Goal: Transaction & Acquisition: Purchase product/service

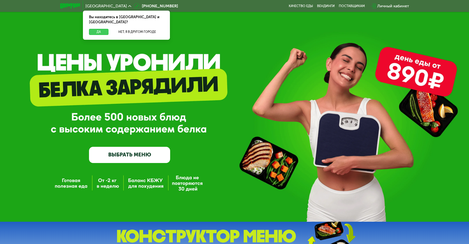
click at [96, 29] on button "Да" at bounding box center [98, 32] width 19 height 6
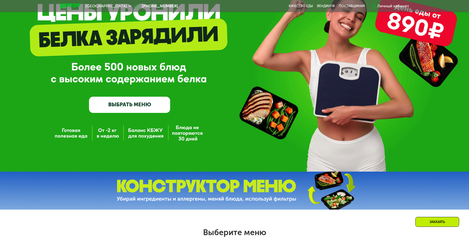
scroll to position [51, 0]
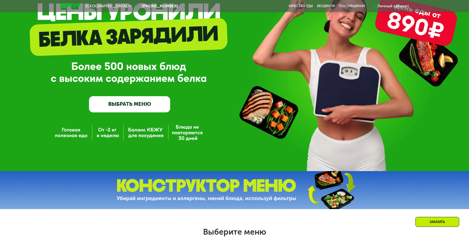
click at [67, 134] on div "GrowFood — доставка правильного питания ВЫБРАТЬ МЕНЮ" at bounding box center [234, 59] width 469 height 221
click at [70, 136] on div "GrowFood — доставка правильного питания ВЫБРАТЬ МЕНЮ" at bounding box center [234, 59] width 469 height 221
click at [126, 107] on link "ВЫБРАТЬ МЕНЮ" at bounding box center [129, 104] width 81 height 16
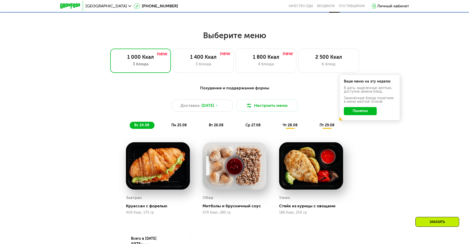
scroll to position [242, 0]
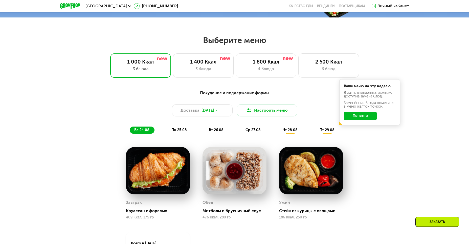
click at [357, 117] on button "Понятно" at bounding box center [360, 116] width 33 height 8
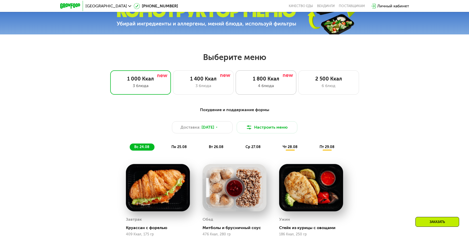
scroll to position [217, 0]
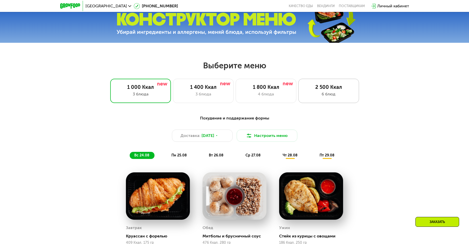
click at [322, 96] on div "6 блюд" at bounding box center [329, 94] width 50 height 6
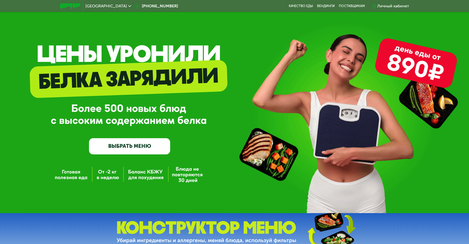
scroll to position [0, 0]
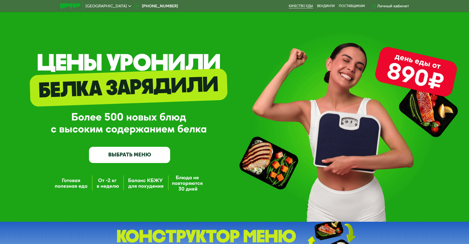
click at [303, 6] on link "Качество еды" at bounding box center [301, 6] width 24 height 4
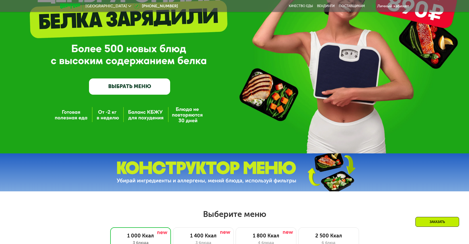
scroll to position [76, 0]
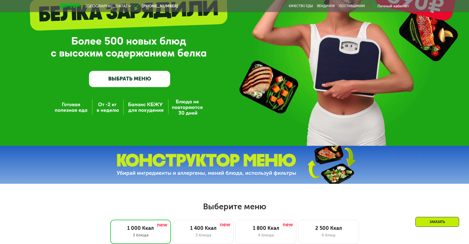
click at [148, 80] on link "ВЫБРАТЬ МЕНЮ" at bounding box center [129, 79] width 81 height 16
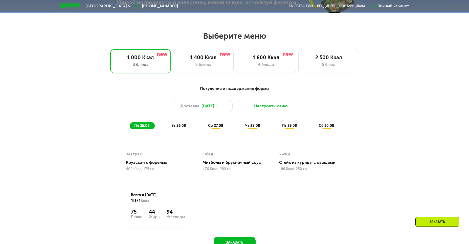
scroll to position [267, 0]
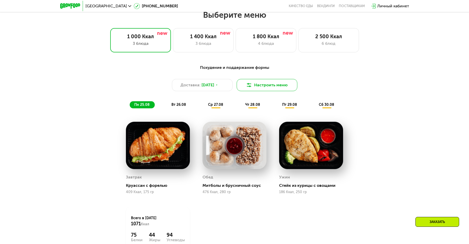
click at [249, 87] on img at bounding box center [249, 85] width 6 height 6
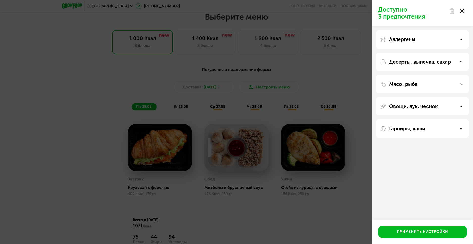
click at [461, 41] on div "Аллергены" at bounding box center [422, 39] width 85 height 6
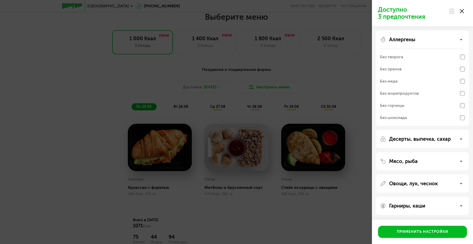
click at [462, 42] on div "Аллергены" at bounding box center [422, 39] width 85 height 6
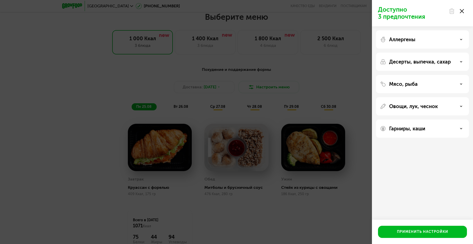
click at [461, 83] on icon at bounding box center [461, 84] width 3 height 3
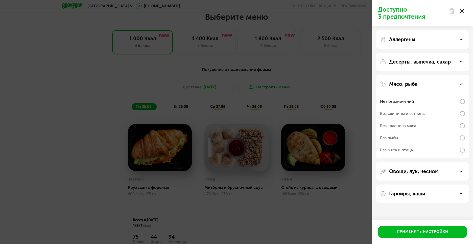
click at [461, 83] on icon at bounding box center [461, 84] width 3 height 3
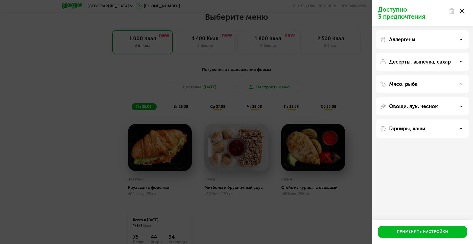
click at [461, 105] on div "Овощи, лук, чеснок" at bounding box center [422, 106] width 85 height 6
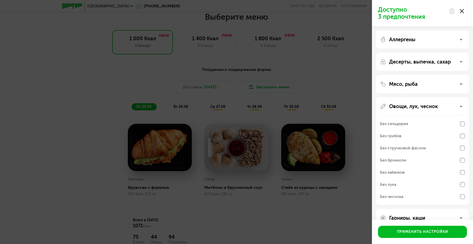
click at [461, 105] on icon at bounding box center [461, 106] width 3 height 3
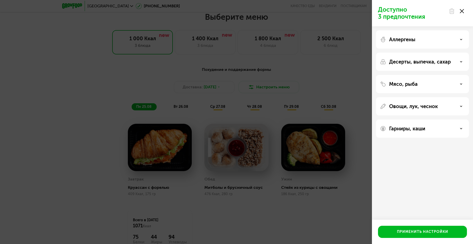
click at [461, 127] on div "Гарниры, каши" at bounding box center [422, 128] width 85 height 6
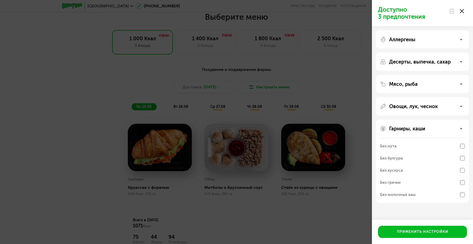
click at [460, 127] on div "Гарниры, каши" at bounding box center [422, 128] width 85 height 6
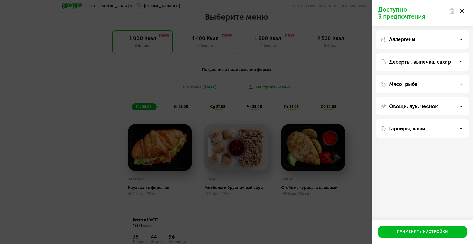
click at [461, 39] on icon at bounding box center [461, 39] width 3 height 3
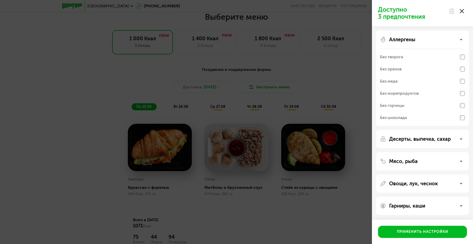
click at [459, 40] on div "Аллергены" at bounding box center [422, 39] width 85 height 6
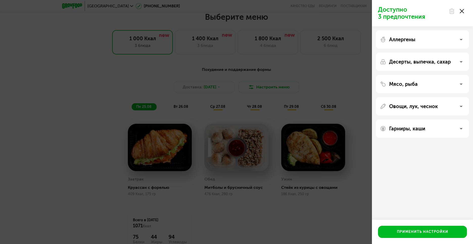
click at [363, 58] on div "Доступно 3 предпочтения Аллергены Десерты, выпечка, сахар Мясо, рыба Овощи, лук…" at bounding box center [236, 122] width 473 height 244
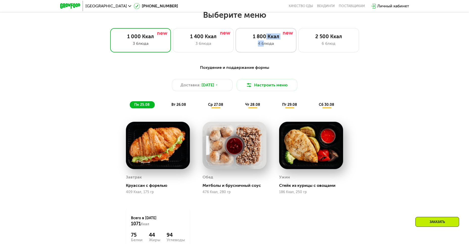
drag, startPoint x: 265, startPoint y: 38, endPoint x: 264, endPoint y: 43, distance: 5.4
click at [298, 47] on div "1 800 Ккал 4 блюда" at bounding box center [328, 40] width 61 height 24
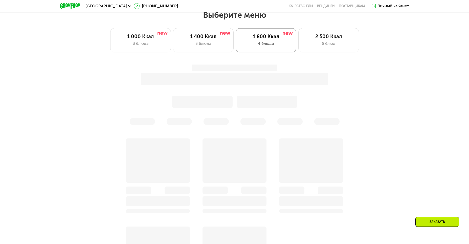
click at [261, 37] on div "1 800 Ккал" at bounding box center [266, 36] width 50 height 6
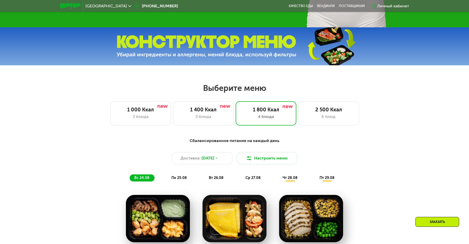
scroll to position [191, 0]
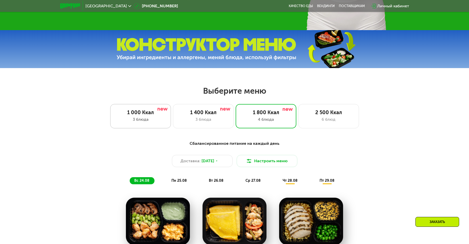
click at [152, 113] on div "1 000 Ккал" at bounding box center [140, 112] width 50 height 6
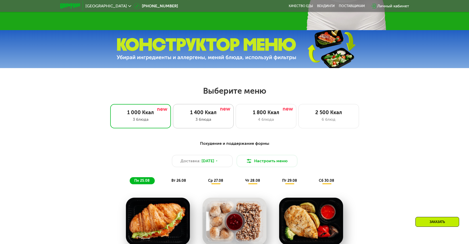
click at [191, 113] on div "1 400 Ккал" at bounding box center [203, 112] width 50 height 6
